Goal: Use online tool/utility: Utilize a website feature to perform a specific function

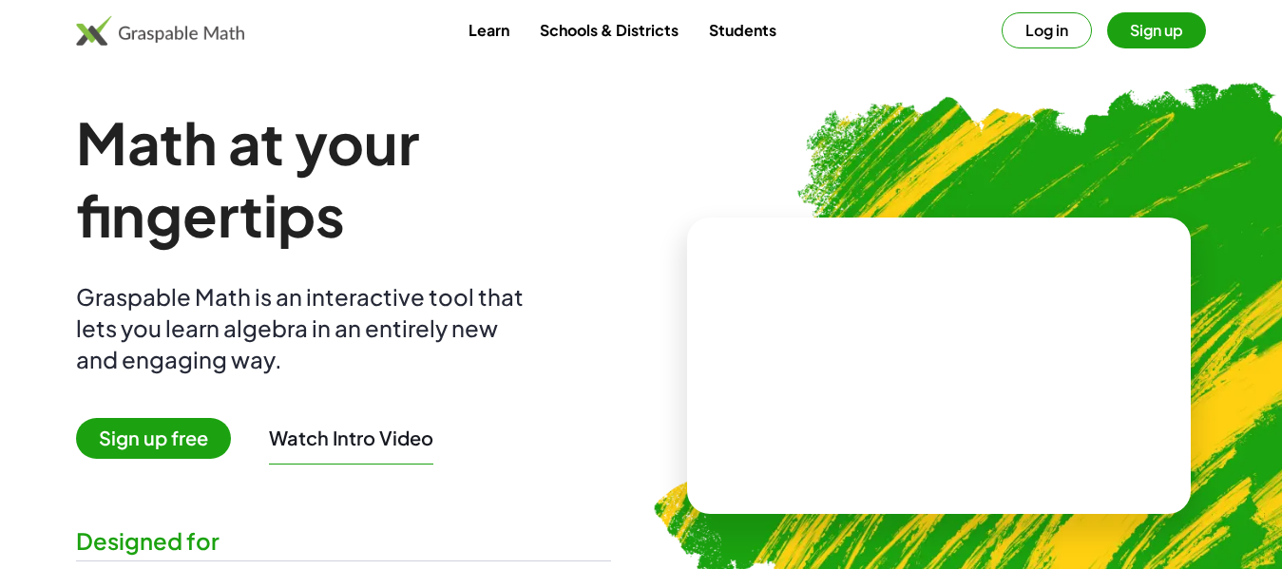
click at [124, 430] on span "Sign up free" at bounding box center [153, 438] width 155 height 41
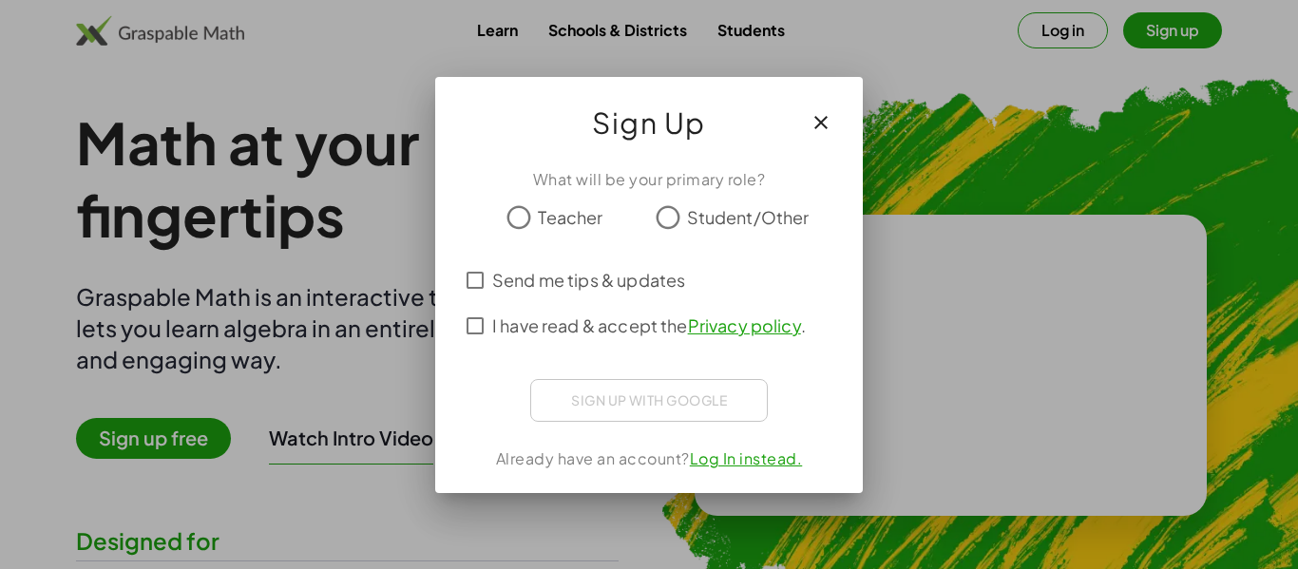
click at [724, 219] on span "Student/Other" at bounding box center [748, 217] width 123 height 26
click at [618, 330] on span "I have read & accept the Privacy policy ." at bounding box center [649, 326] width 314 height 26
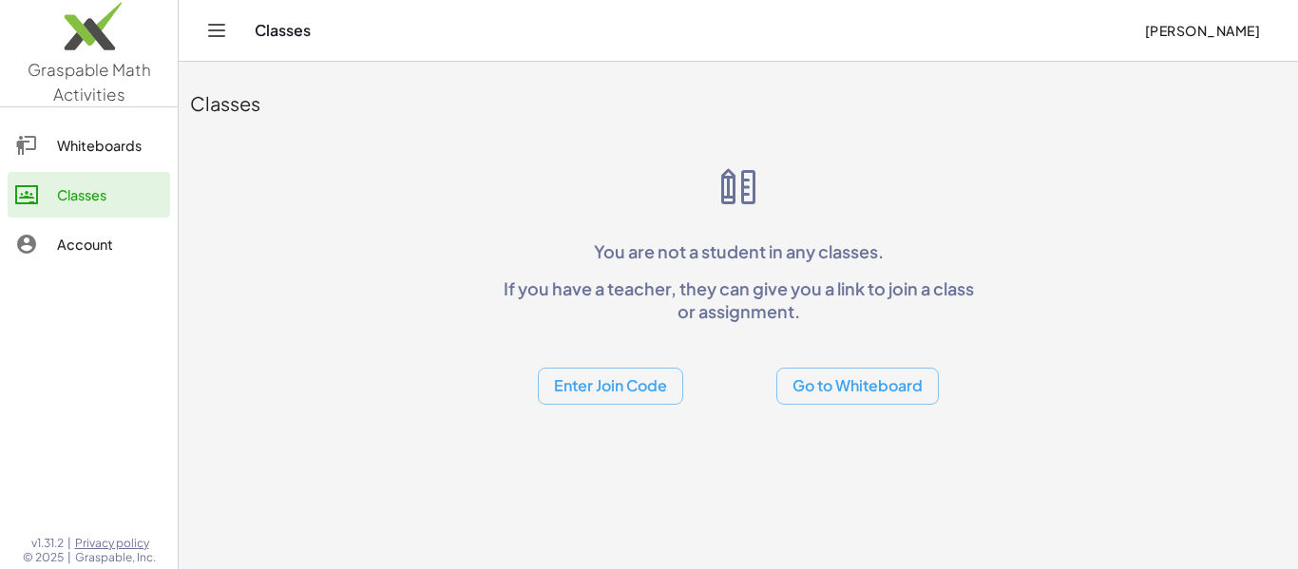
click at [428, 258] on div "Classes You are not a student in any classes. If you have a teacher, they can g…" at bounding box center [738, 239] width 1119 height 354
click at [853, 383] on button "Go to Whiteboard" at bounding box center [857, 386] width 162 height 37
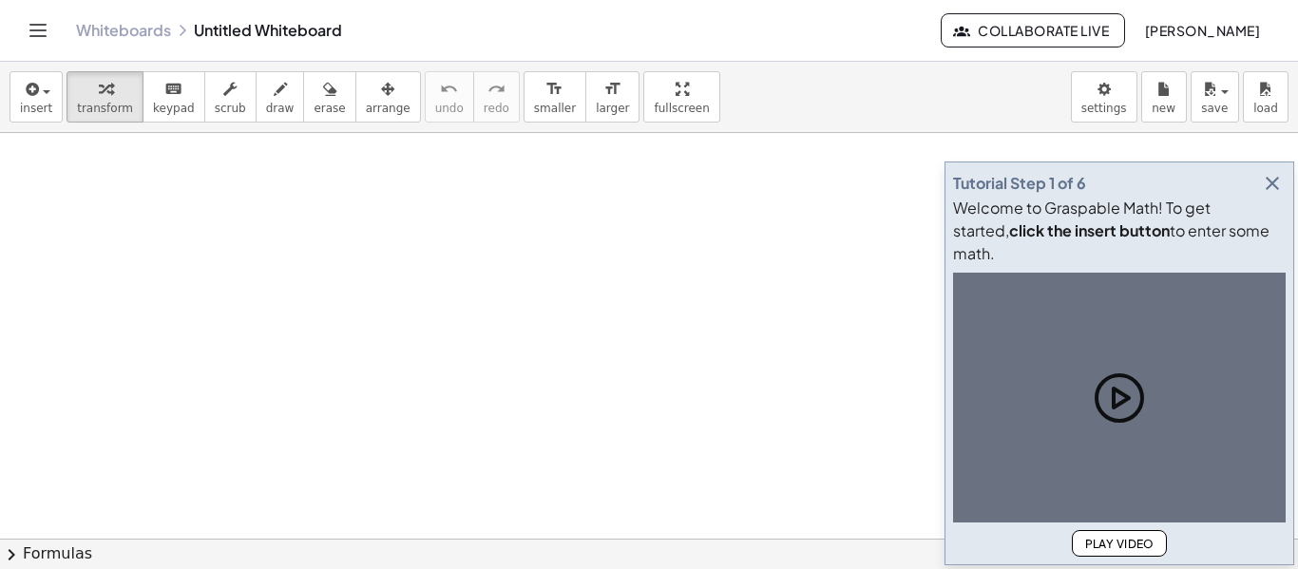
click at [727, 227] on div at bounding box center [649, 538] width 1298 height 811
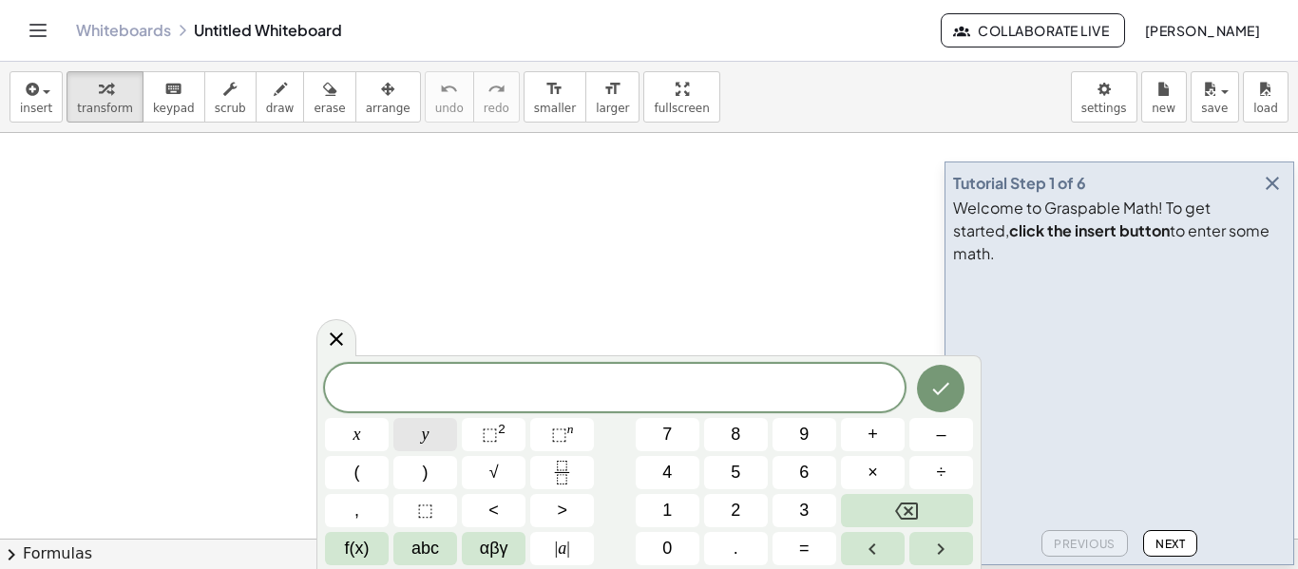
click at [431, 427] on button "y" at bounding box center [425, 434] width 64 height 33
click at [1271, 195] on icon "button" at bounding box center [1272, 183] width 23 height 23
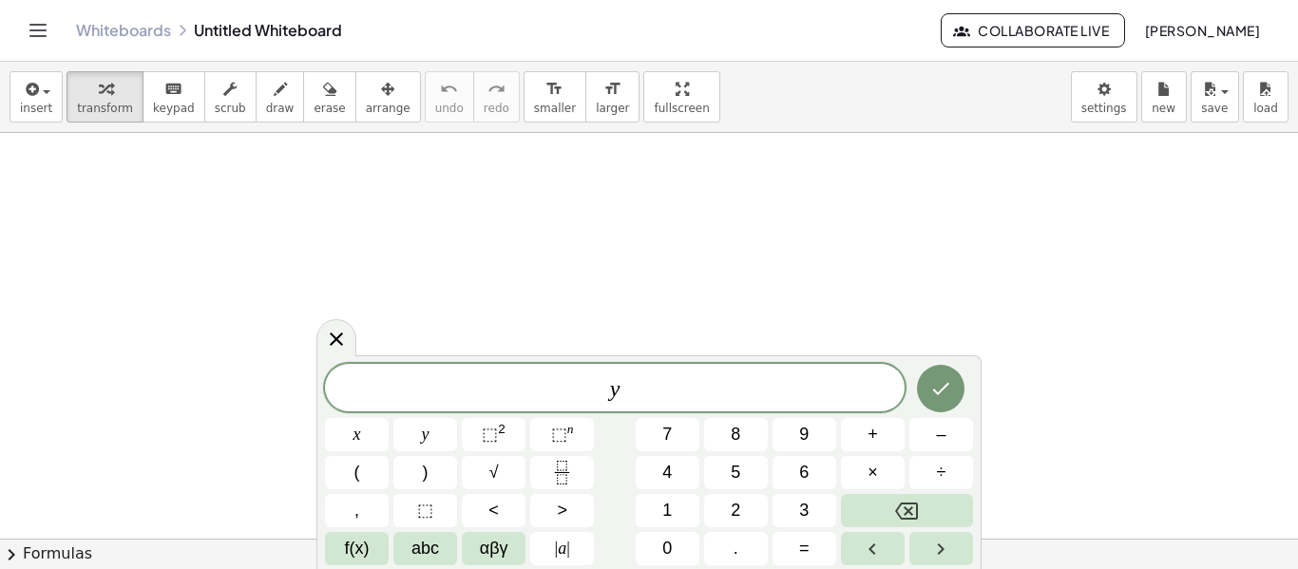
scroll to position [1217, 0]
click at [355, 541] on span "f(x)" at bounding box center [357, 549] width 25 height 26
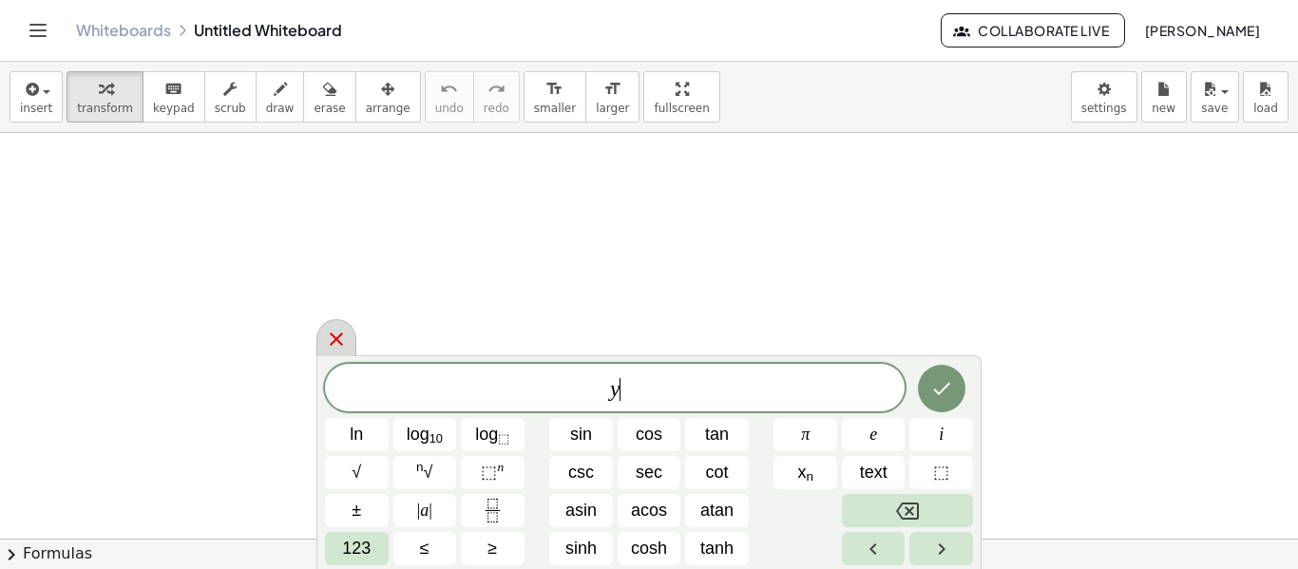
click at [333, 342] on icon at bounding box center [336, 339] width 13 height 13
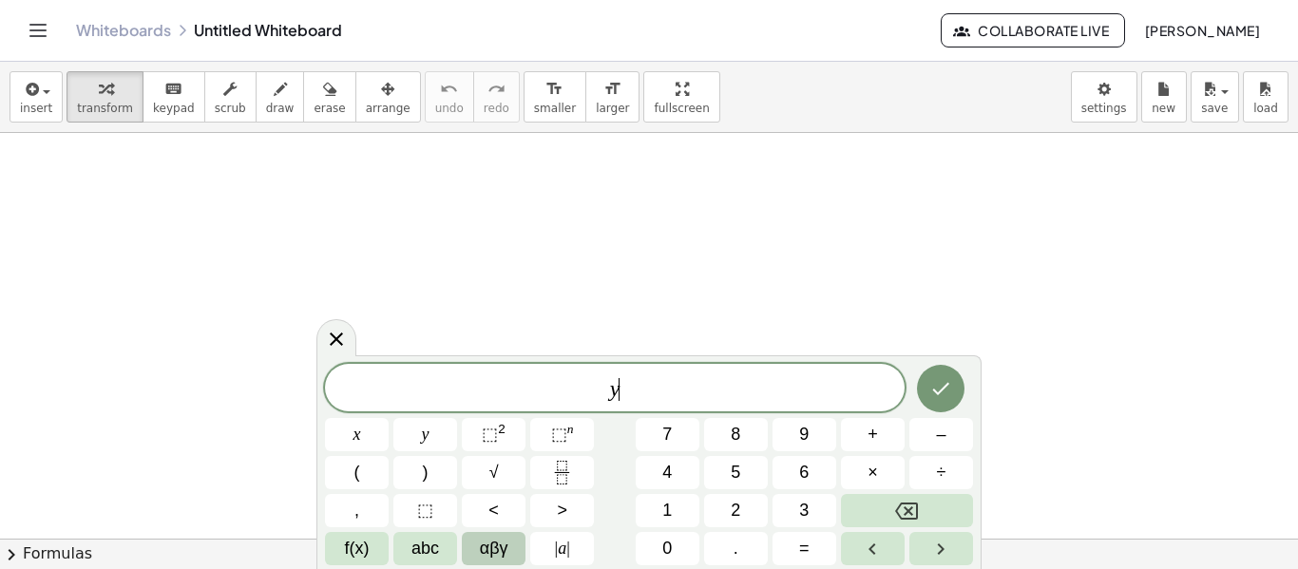
click at [475, 544] on button "αβγ" at bounding box center [494, 548] width 64 height 33
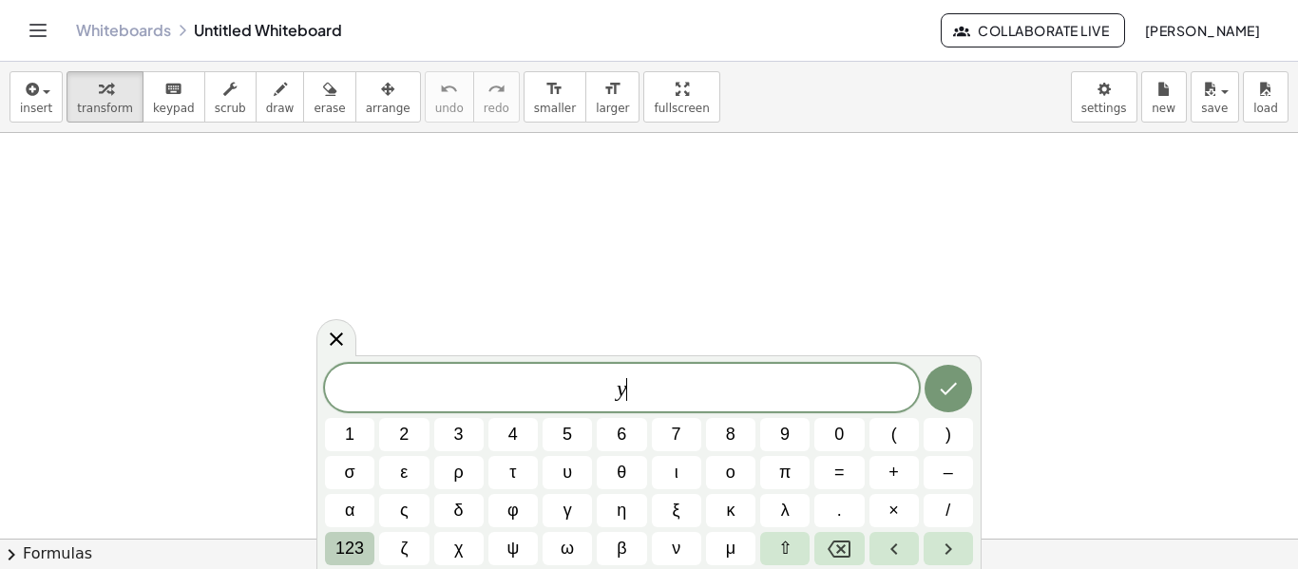
click at [353, 543] on span "123" at bounding box center [349, 549] width 29 height 26
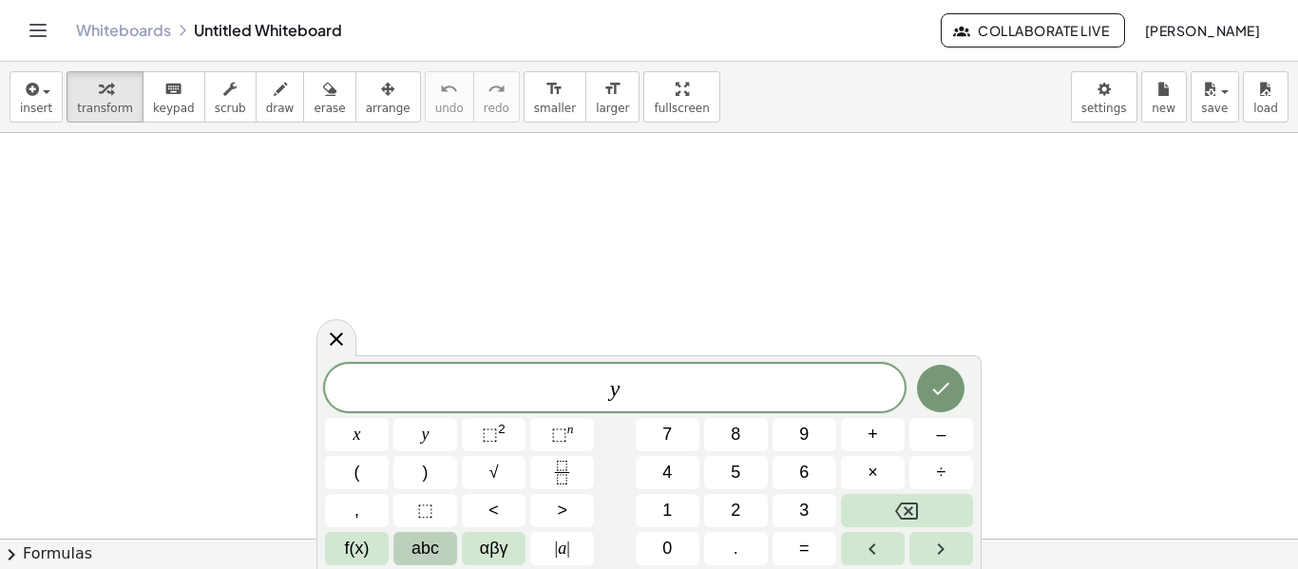
click at [410, 543] on button "abc" at bounding box center [425, 548] width 64 height 33
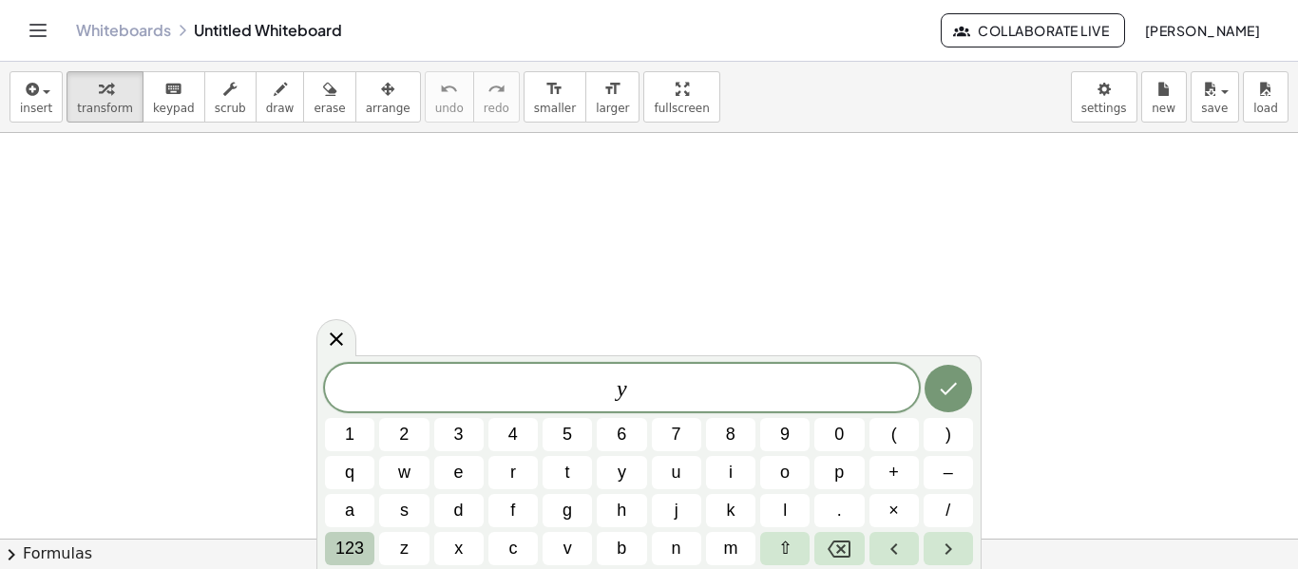
click at [355, 544] on span "123" at bounding box center [349, 549] width 29 height 26
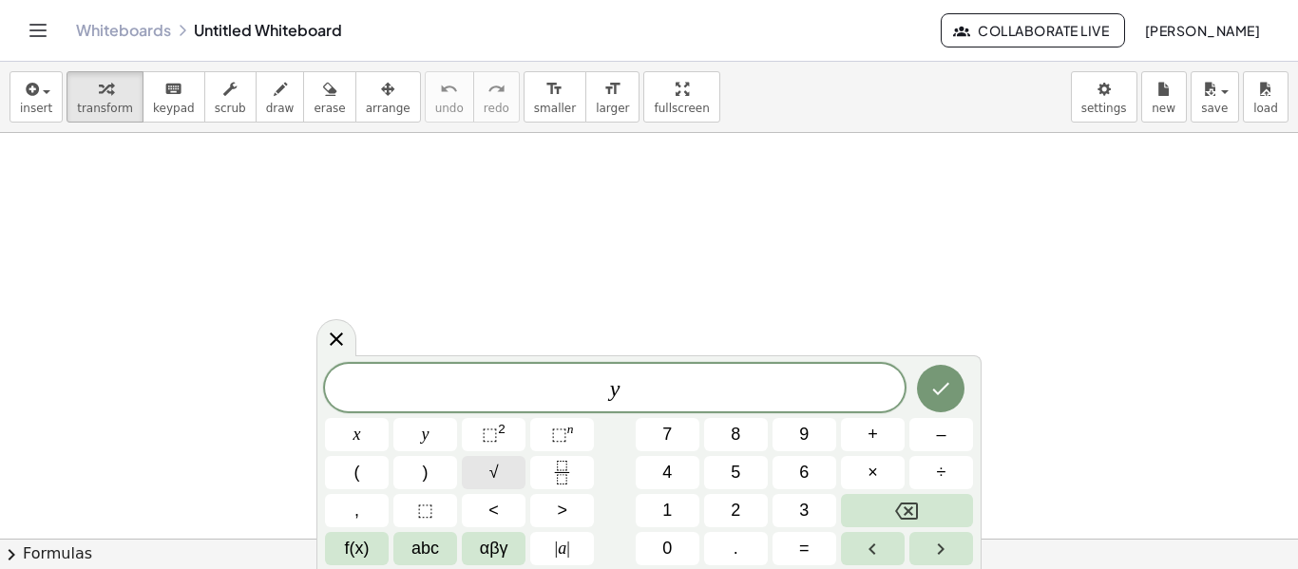
click at [505, 460] on button "√" at bounding box center [494, 472] width 64 height 33
drag, startPoint x: 566, startPoint y: 394, endPoint x: 722, endPoint y: 394, distance: 155.8
click at [729, 383] on span "y √" at bounding box center [615, 387] width 580 height 29
click at [695, 396] on span "y √" at bounding box center [615, 387] width 580 height 29
click at [597, 392] on span "y √ ​" at bounding box center [615, 387] width 580 height 29
